Goal: Transaction & Acquisition: Purchase product/service

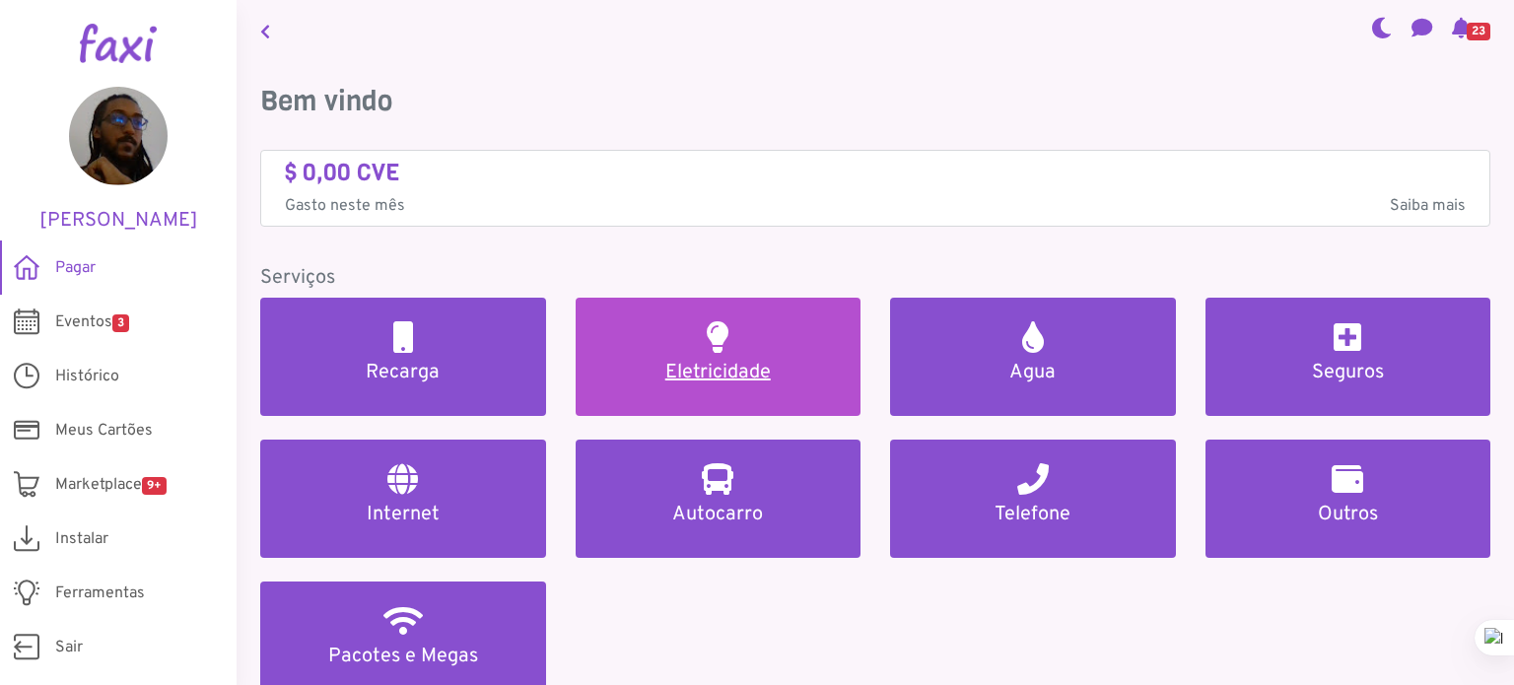
click at [790, 324] on link "Eletricidade" at bounding box center [719, 357] width 286 height 118
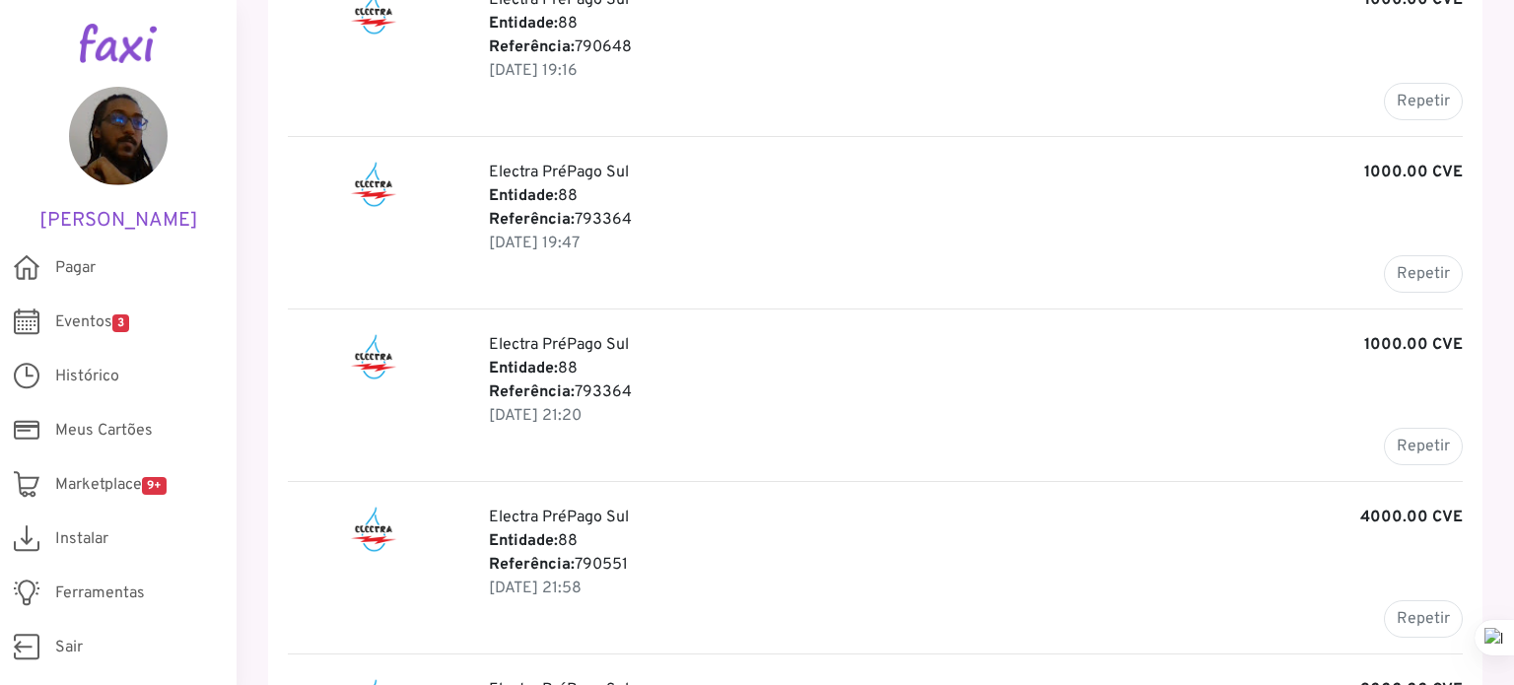
scroll to position [658, 0]
drag, startPoint x: 632, startPoint y: 217, endPoint x: 576, endPoint y: 216, distance: 56.2
click at [576, 216] on p "Referência: 793364" at bounding box center [976, 220] width 974 height 24
copy p "793364"
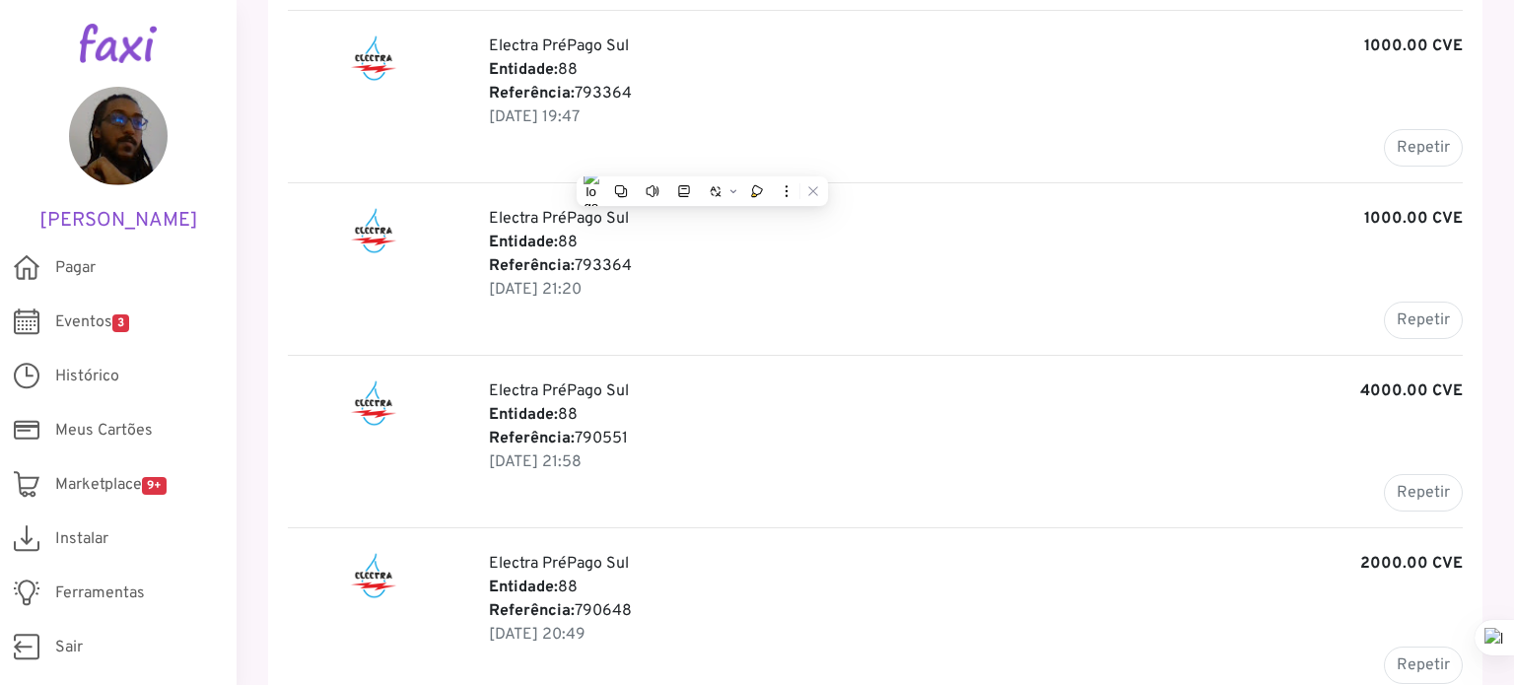
scroll to position [792, 0]
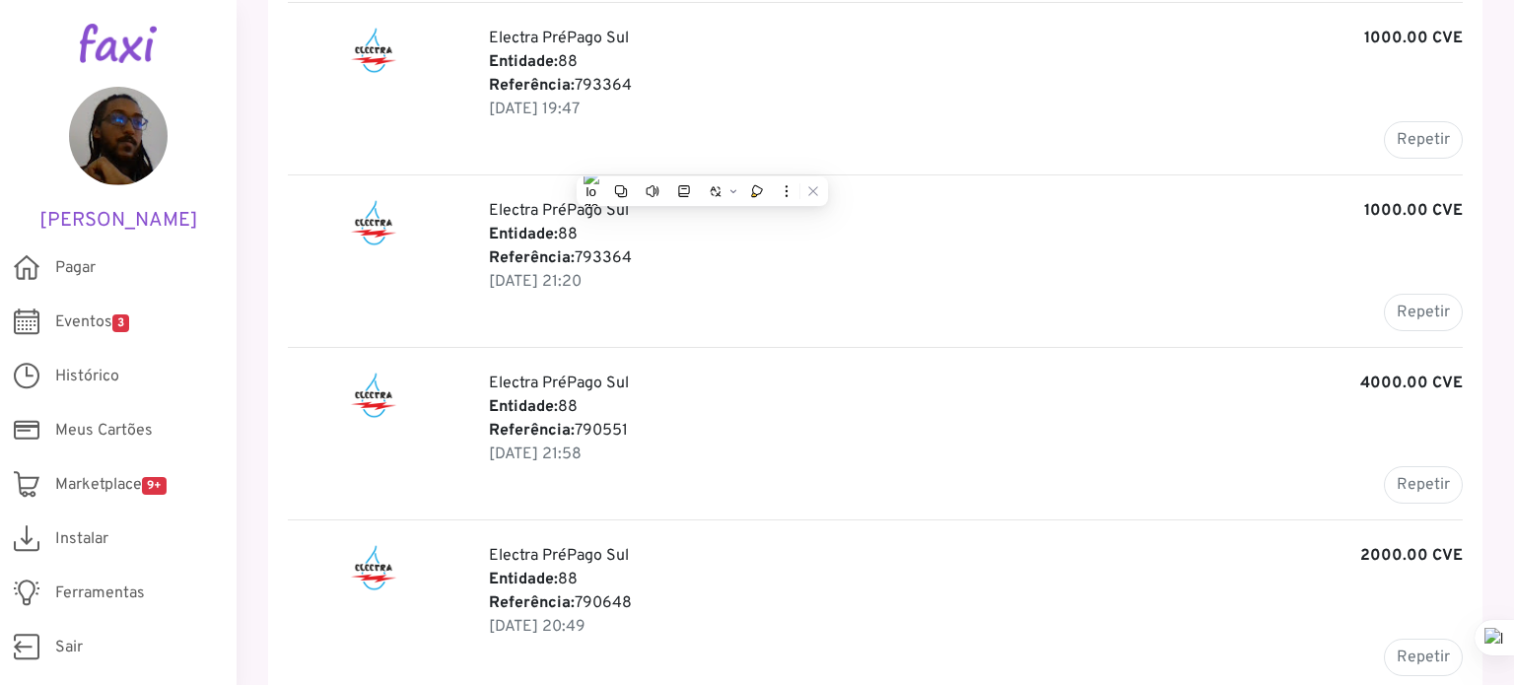
click at [609, 80] on p "Referência: 793364" at bounding box center [976, 86] width 974 height 24
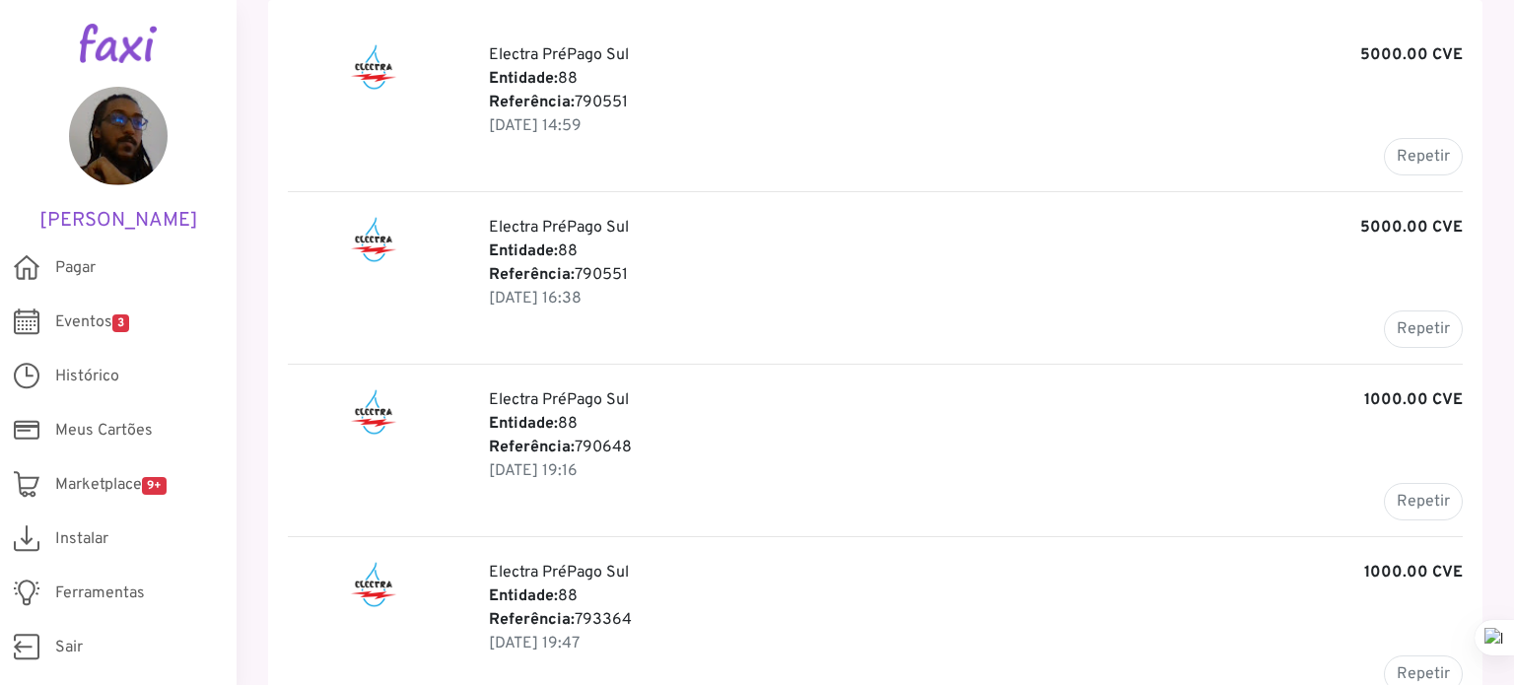
scroll to position [0, 0]
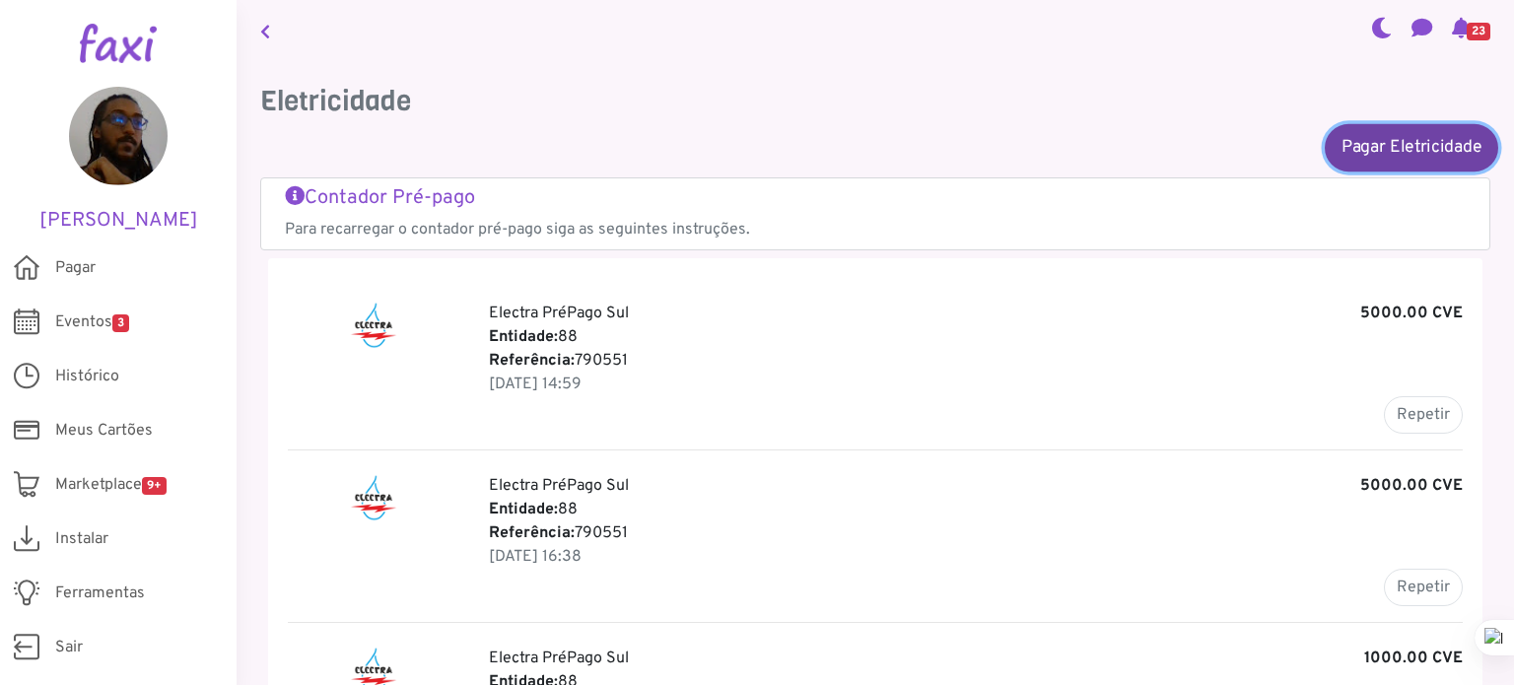
click at [1392, 128] on link "Pagar Eletricidade" at bounding box center [1411, 146] width 173 height 47
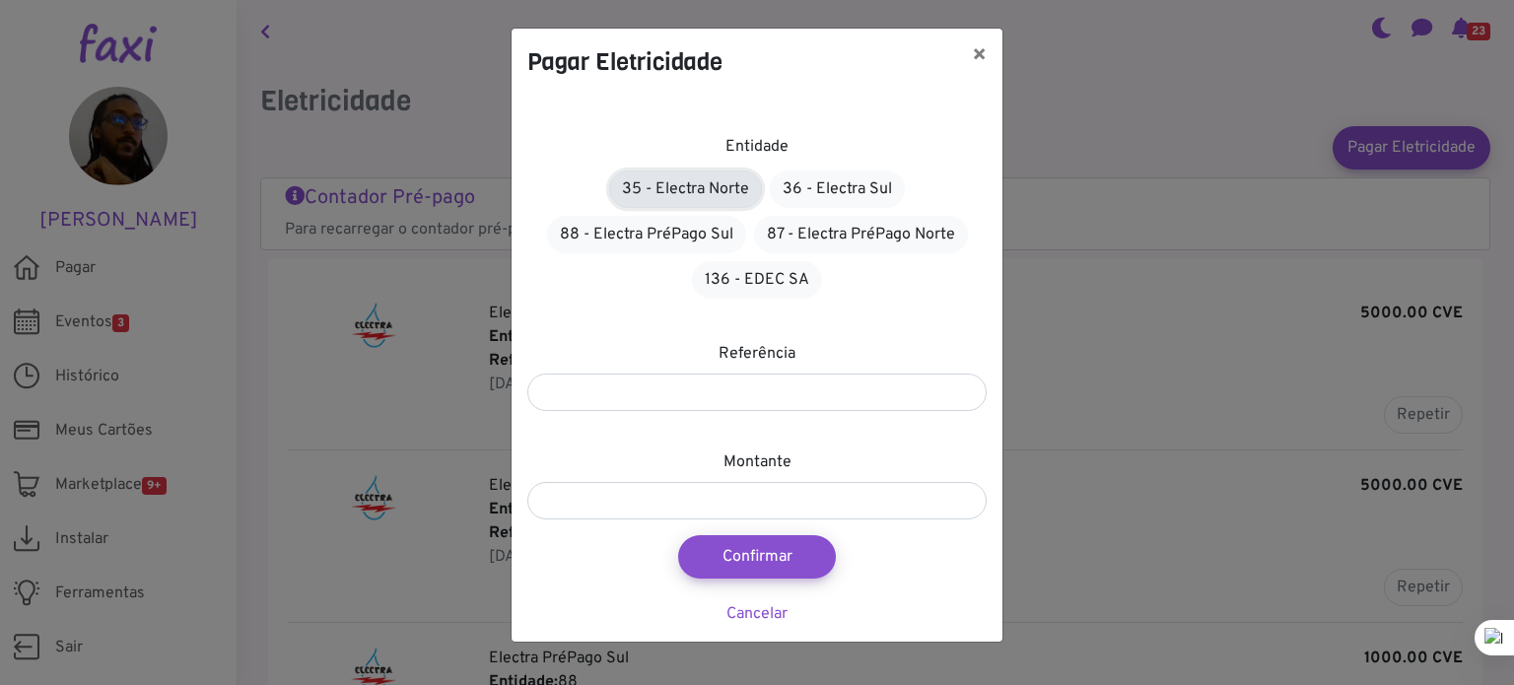
click at [703, 199] on link "35 - Electra Norte" at bounding box center [685, 188] width 153 height 37
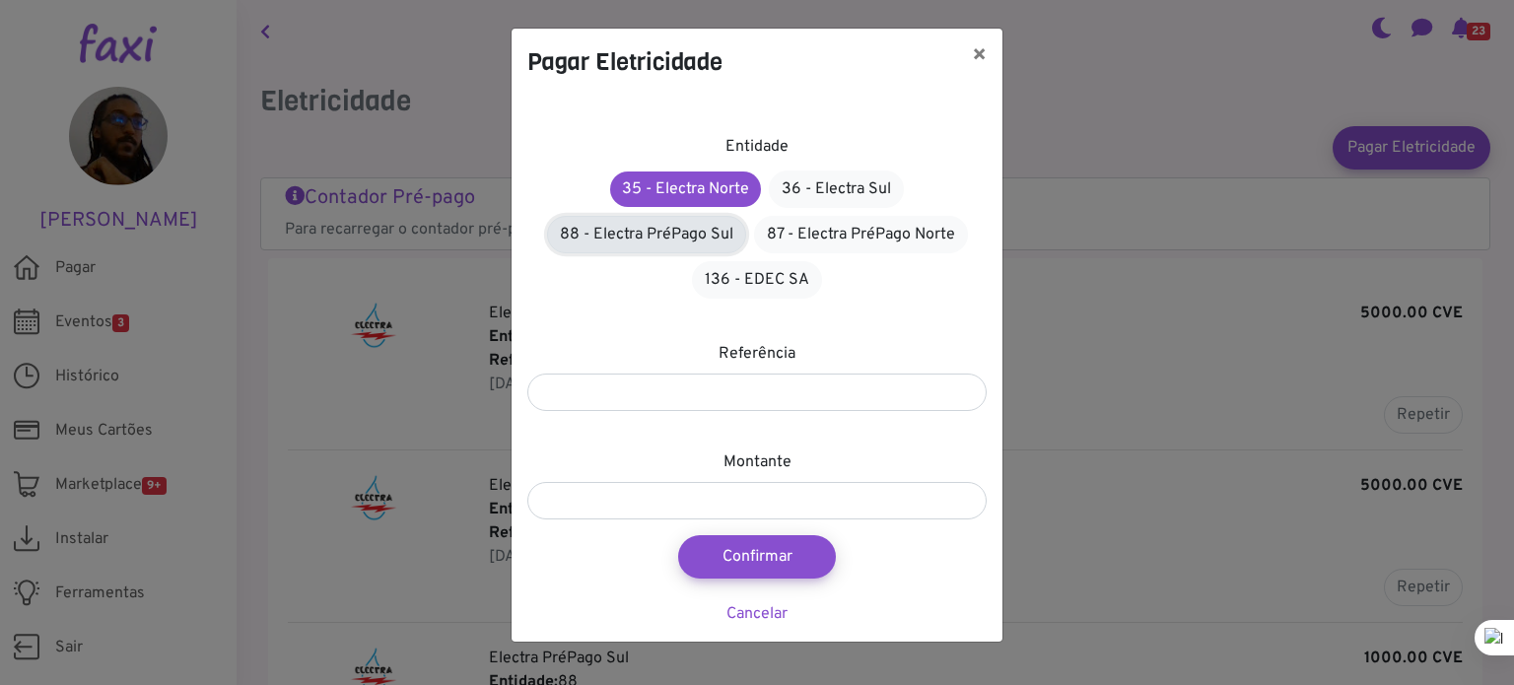
click at [690, 232] on link "88 - Electra PréPago Sul" at bounding box center [646, 234] width 199 height 37
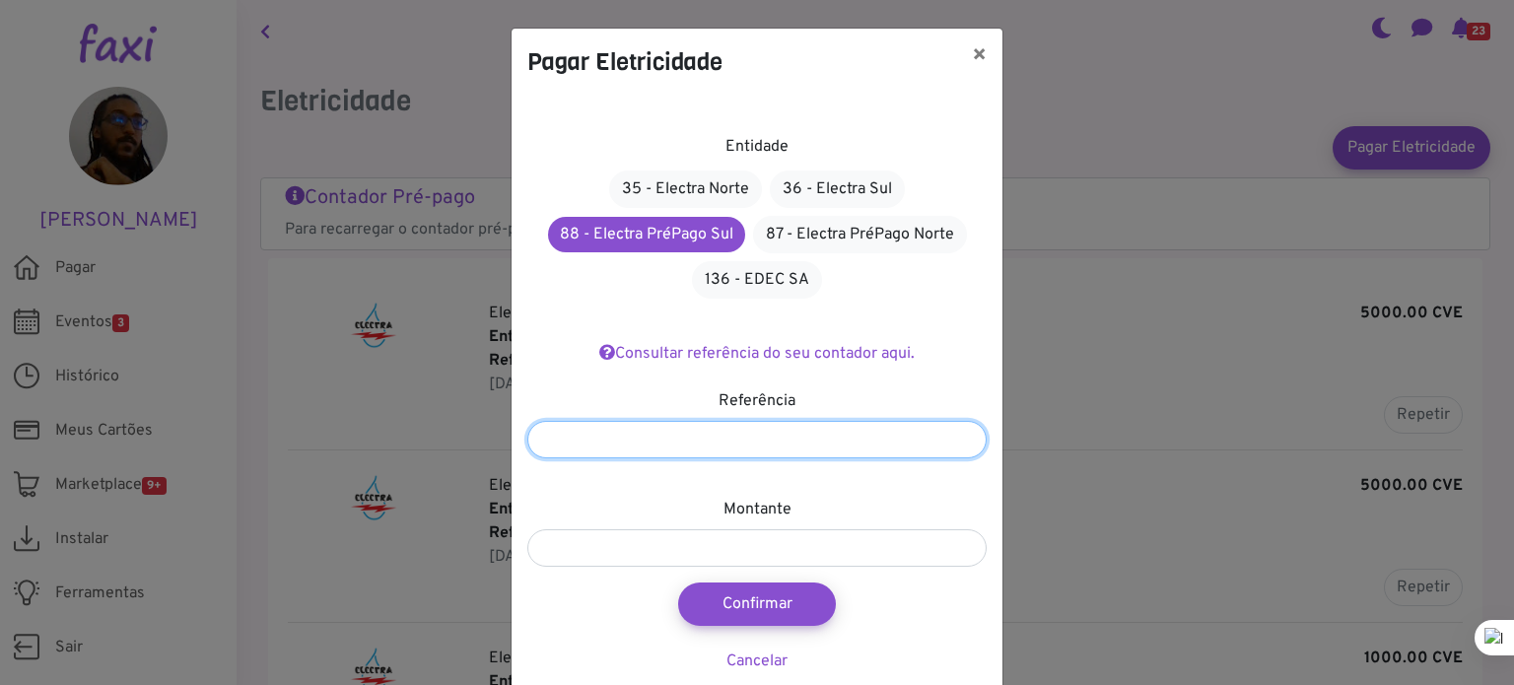
click at [761, 441] on input "number" at bounding box center [756, 439] width 459 height 37
click at [792, 428] on input "number" at bounding box center [756, 439] width 459 height 37
paste input "******"
type input "******"
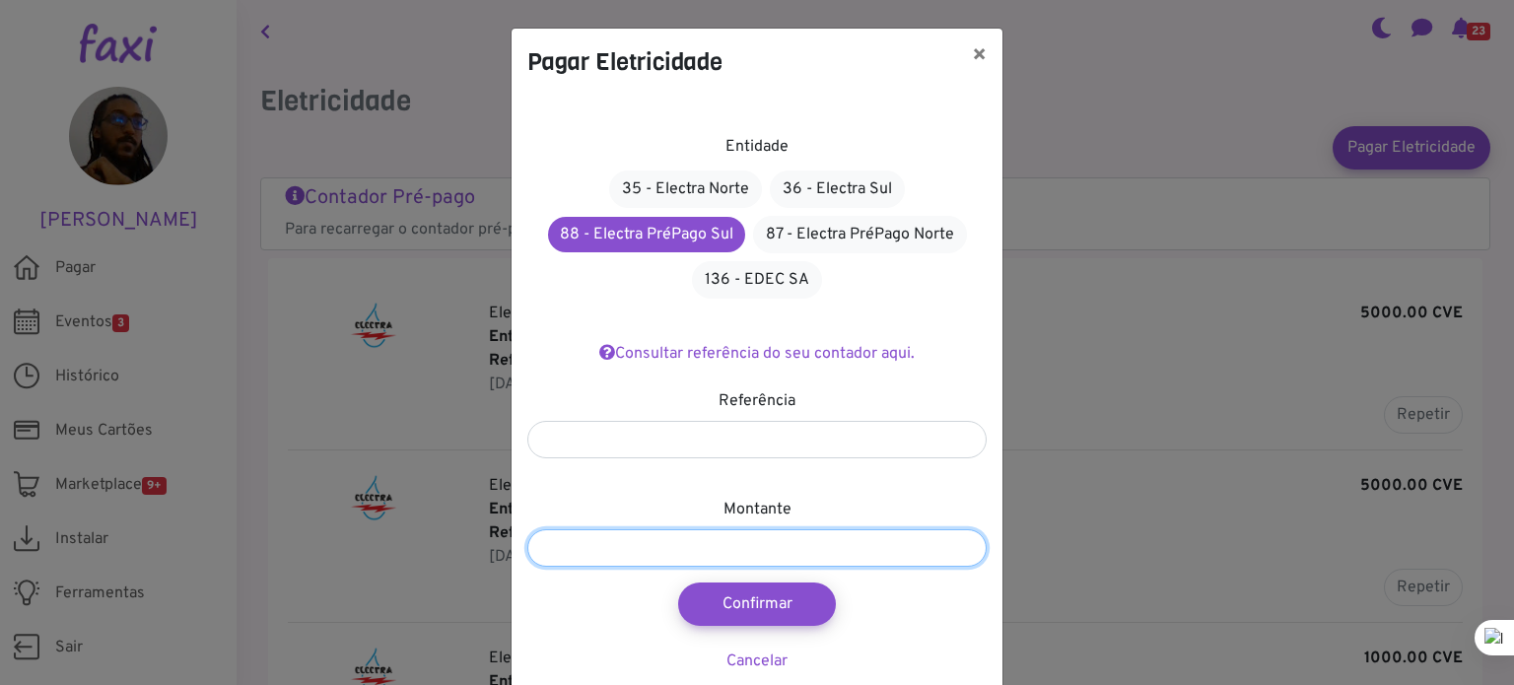
click at [773, 547] on input "number" at bounding box center [756, 547] width 459 height 37
type input "****"
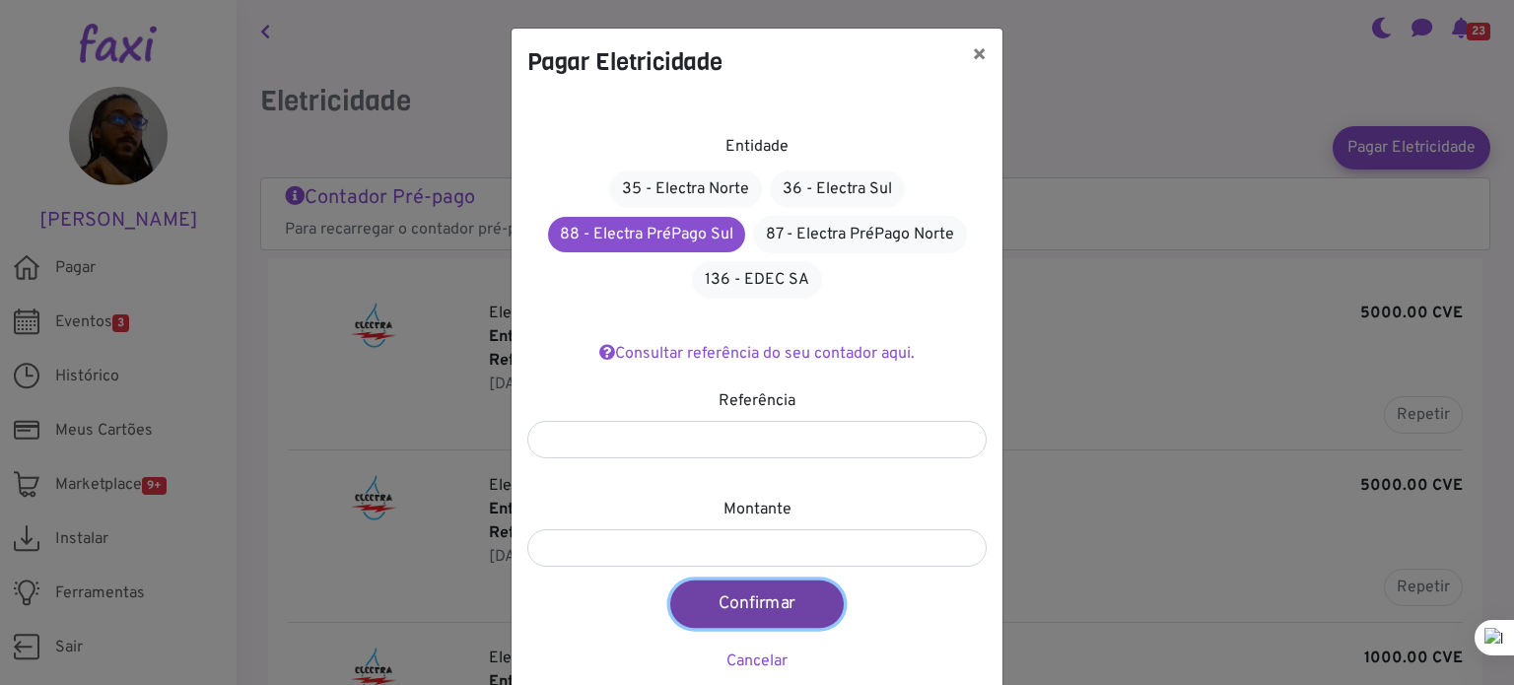
click at [755, 607] on button "Confirmar" at bounding box center [756, 603] width 173 height 47
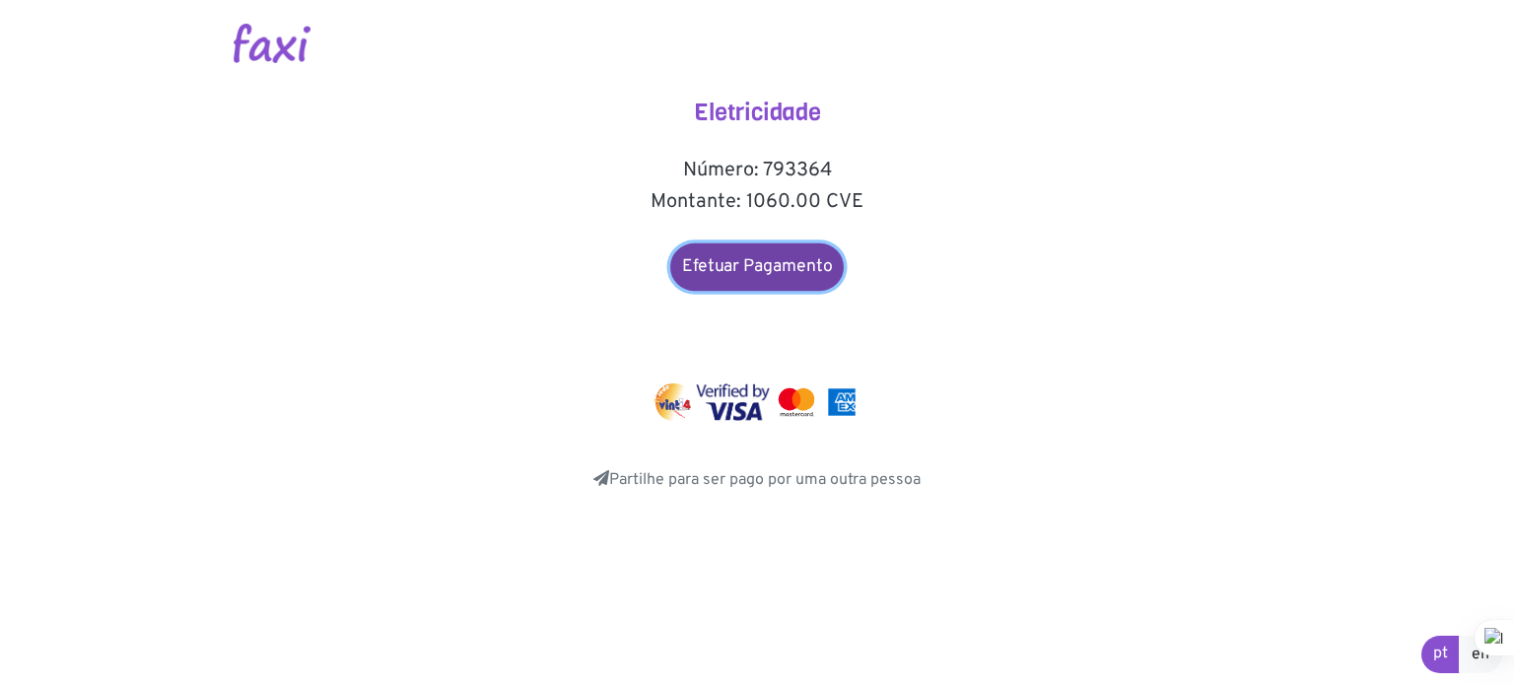
click at [738, 265] on link "Efetuar Pagamento" at bounding box center [756, 266] width 173 height 47
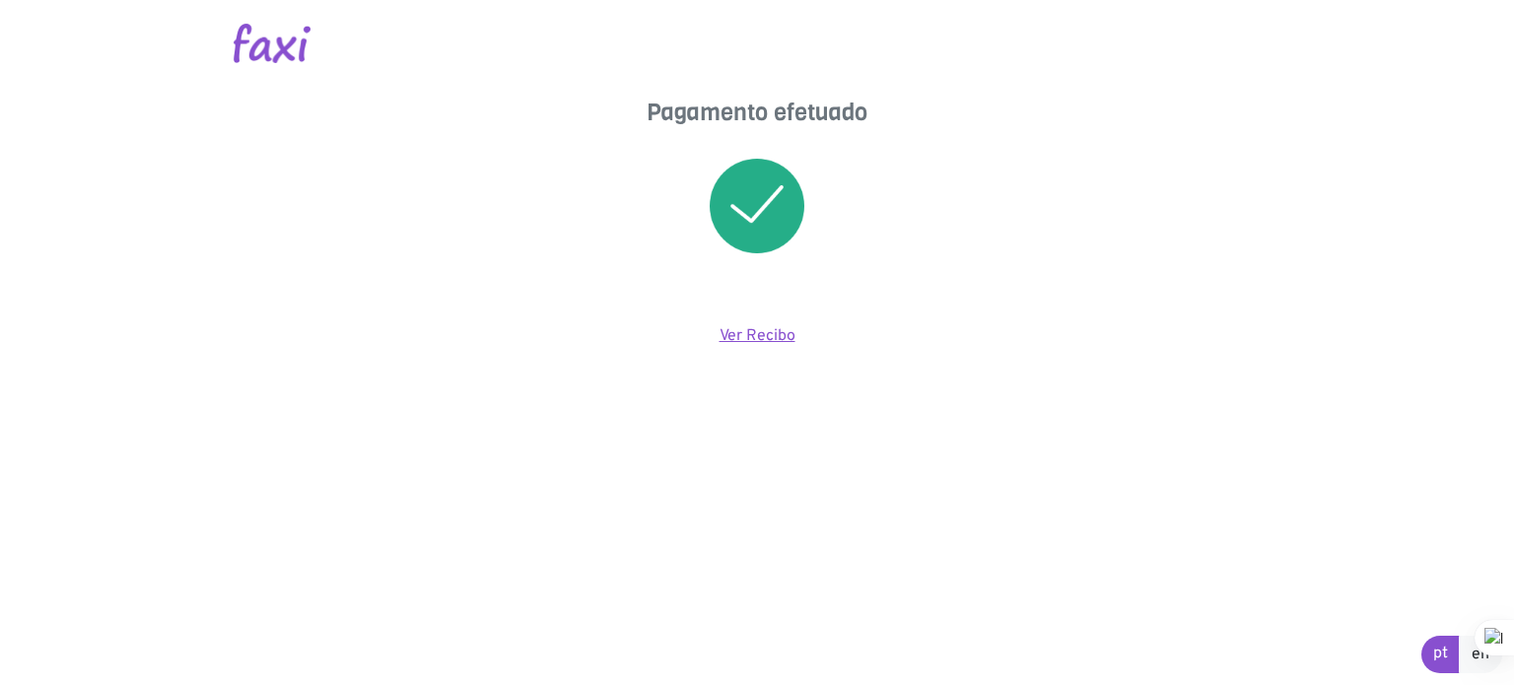
click at [751, 337] on link "Ver Recibo" at bounding box center [757, 336] width 76 height 20
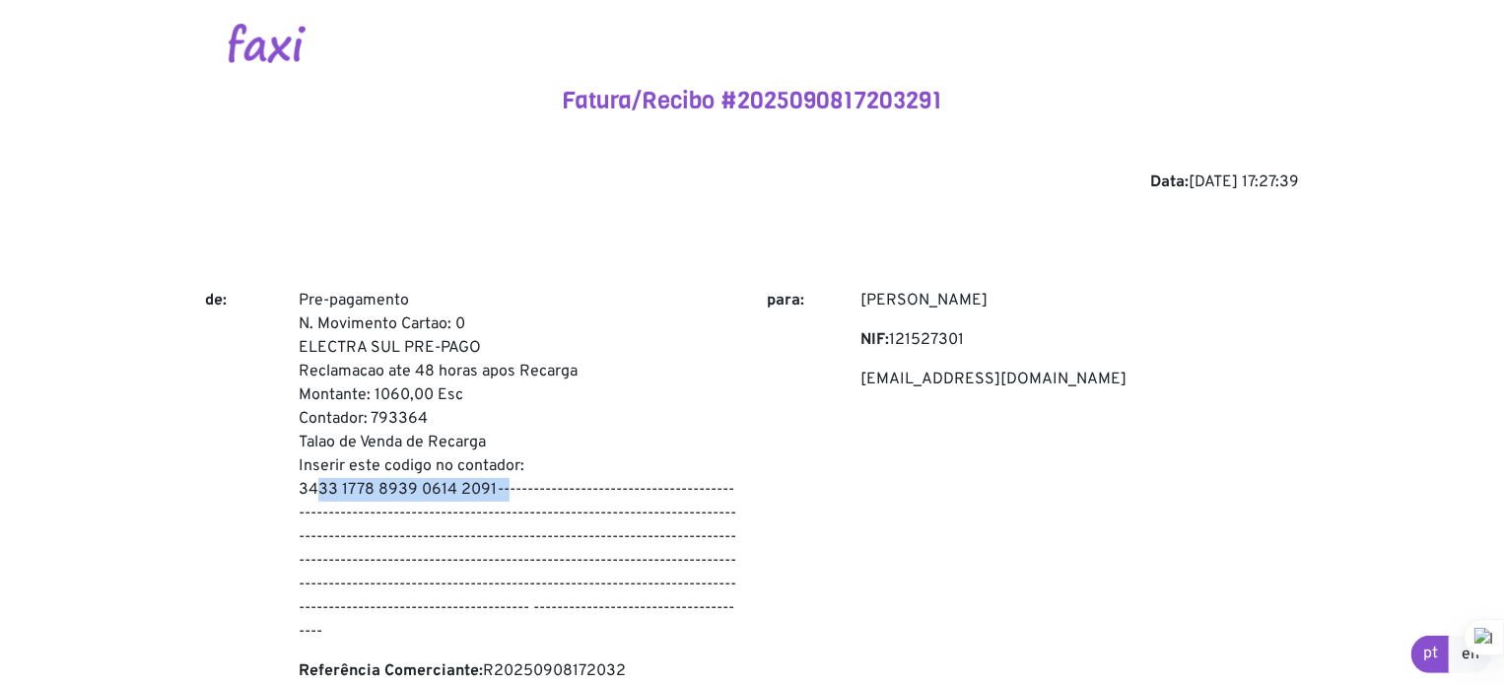
drag, startPoint x: 302, startPoint y: 492, endPoint x: 491, endPoint y: 482, distance: 189.5
click at [491, 482] on p "Pre-pagamento N. Movimento Cartao: 0 ELECTRA SUL PRE-PAGO Reclamacao ate 48 hor…" at bounding box center [518, 466] width 439 height 355
drag, startPoint x: 1045, startPoint y: 227, endPoint x: 1008, endPoint y: 220, distance: 37.1
click at [1008, 220] on div "Fatura/Recibo #2025090817203291 Data: [DATE] 17:27:39 de: Pre-pagamento N. Movi…" at bounding box center [752, 674] width 1094 height 1175
